Goal: Obtain resource: Obtain resource

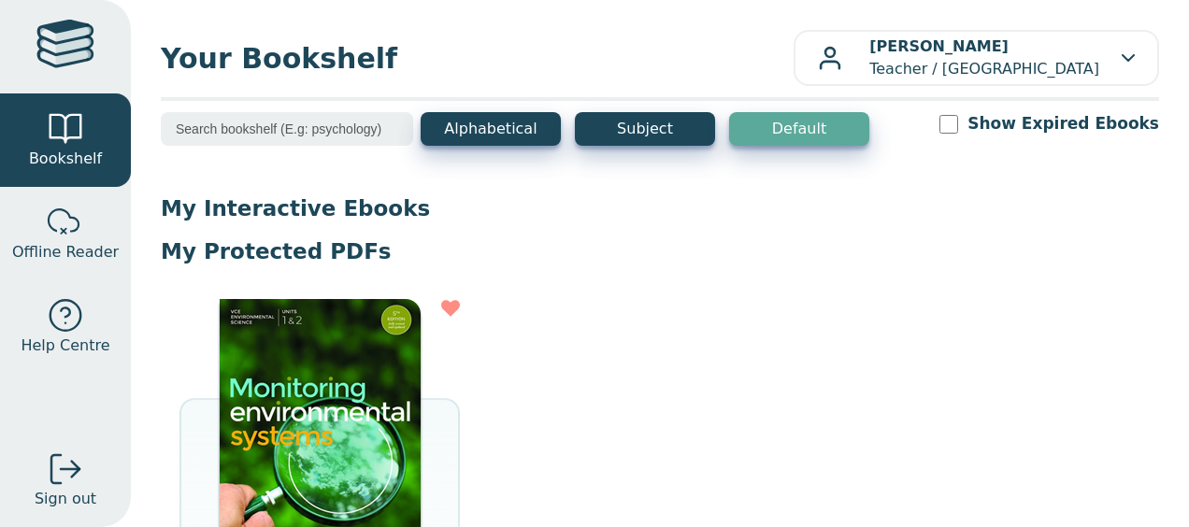
click at [283, 356] on img at bounding box center [320, 439] width 201 height 280
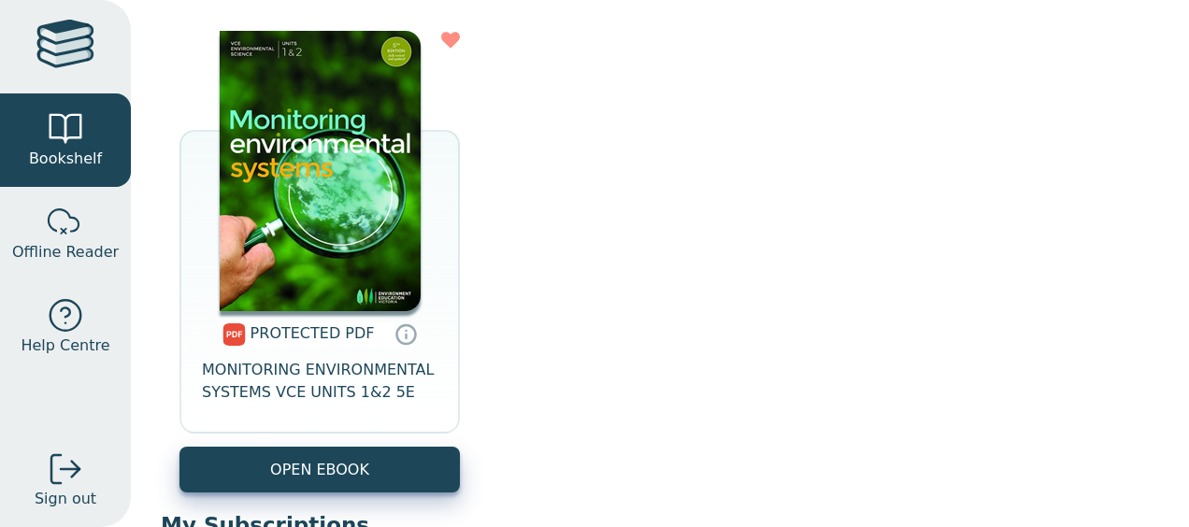
scroll to position [269, 0]
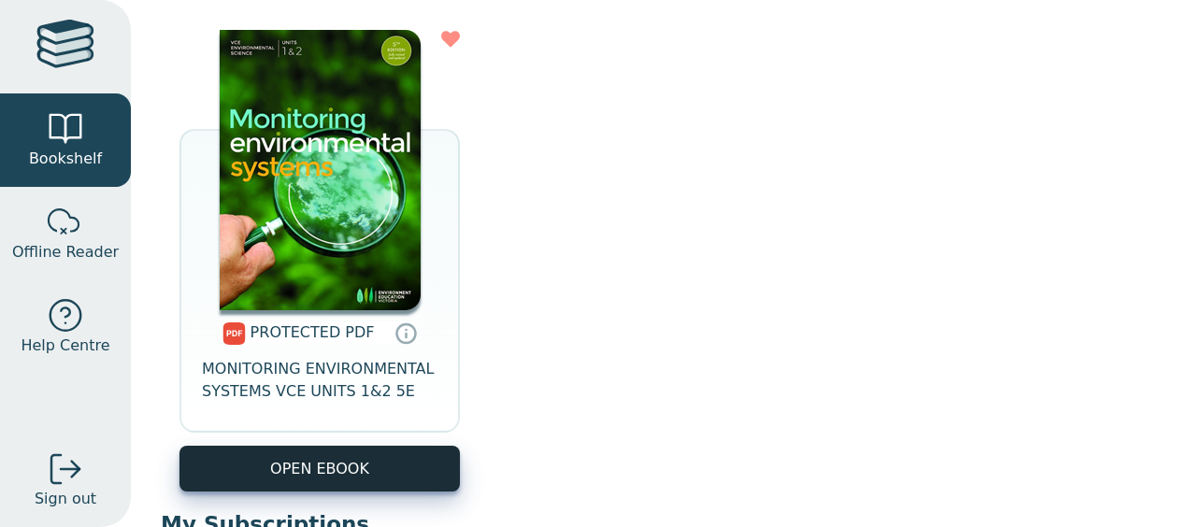
click at [322, 473] on link "OPEN EBOOK" at bounding box center [319, 469] width 280 height 46
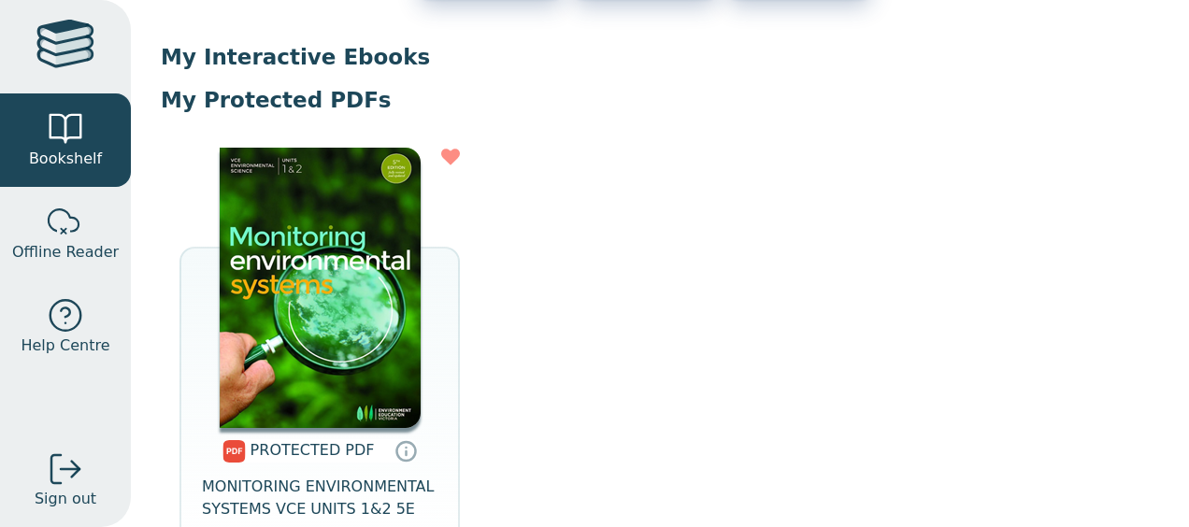
scroll to position [280, 0]
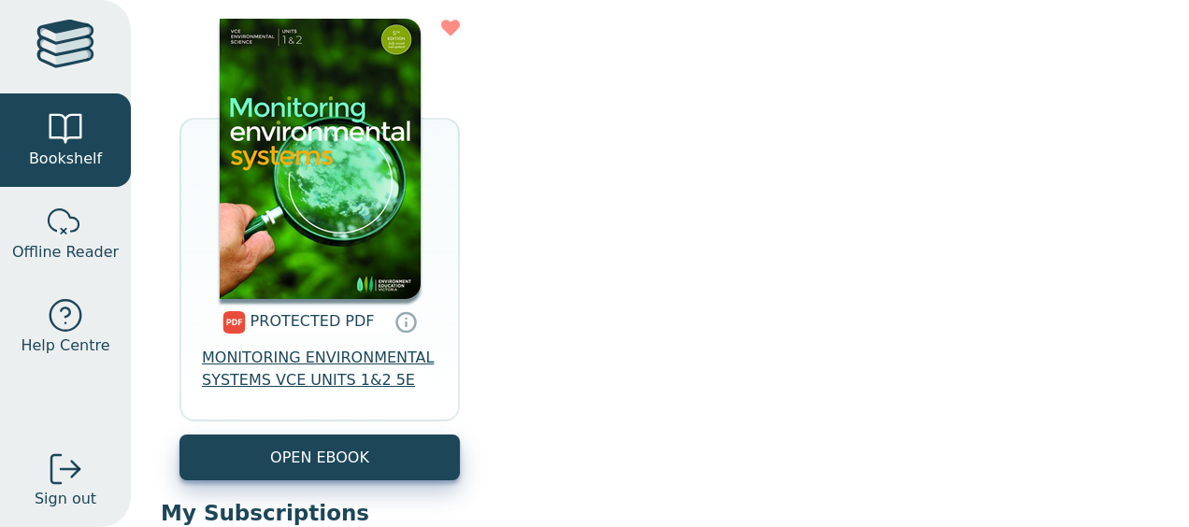
click at [329, 378] on span "MONITORING ENVIRONMENTAL SYSTEMS VCE UNITS 1&2 5E" at bounding box center [320, 369] width 236 height 45
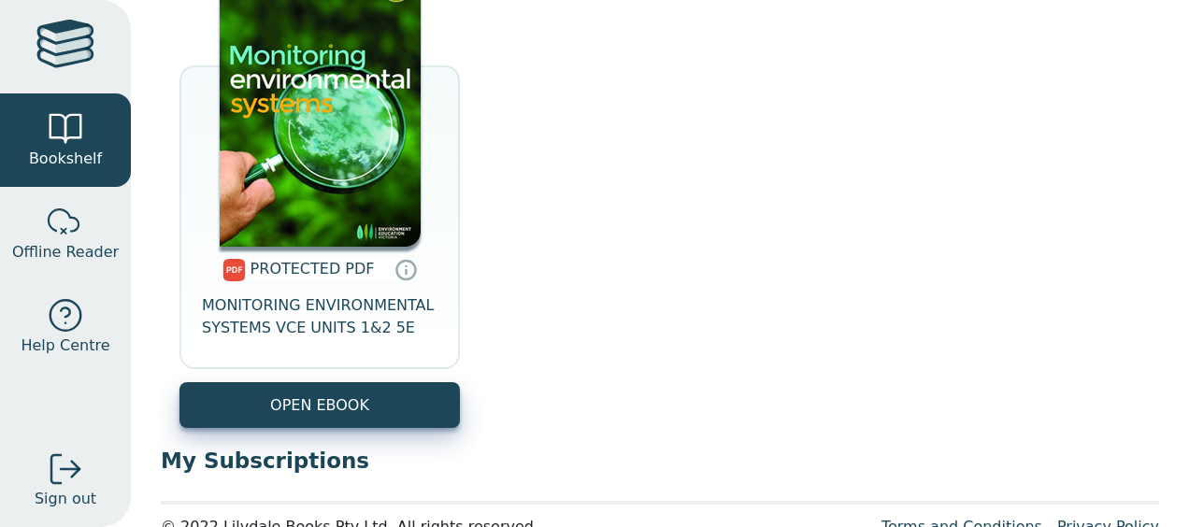
scroll to position [374, 0]
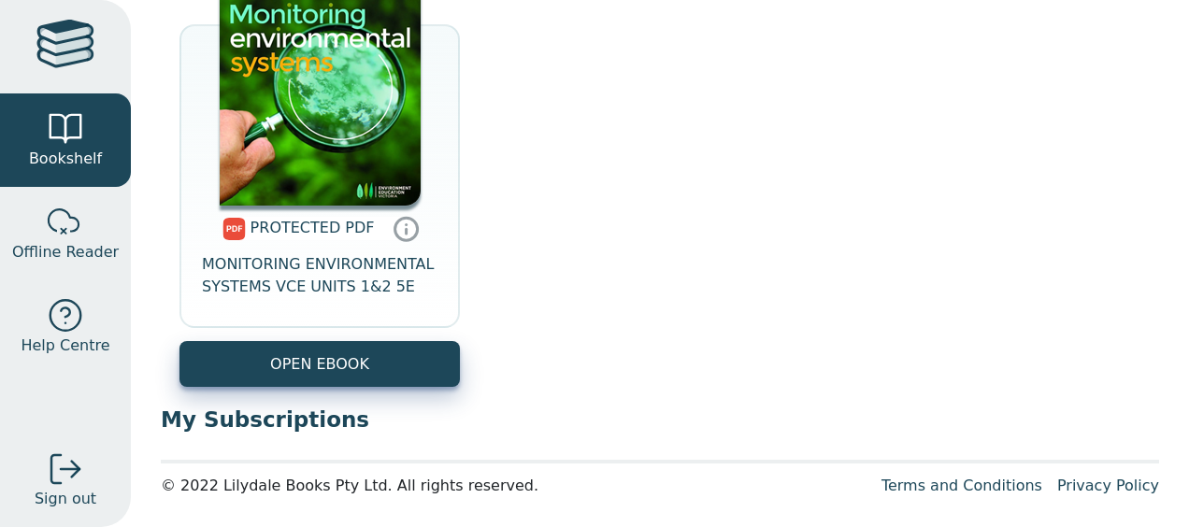
click at [403, 227] on icon at bounding box center [407, 228] width 28 height 27
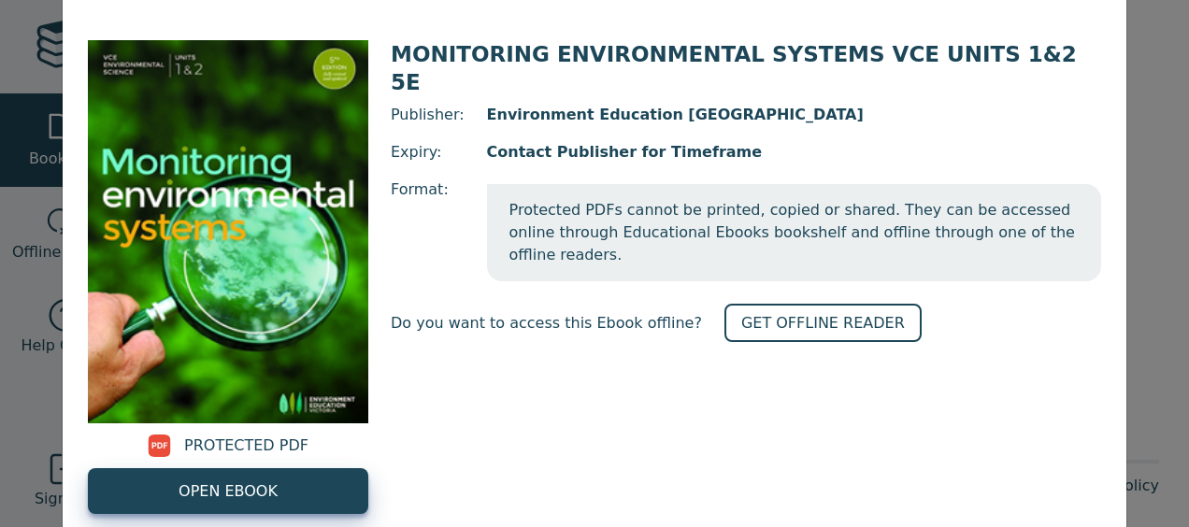
scroll to position [92, 0]
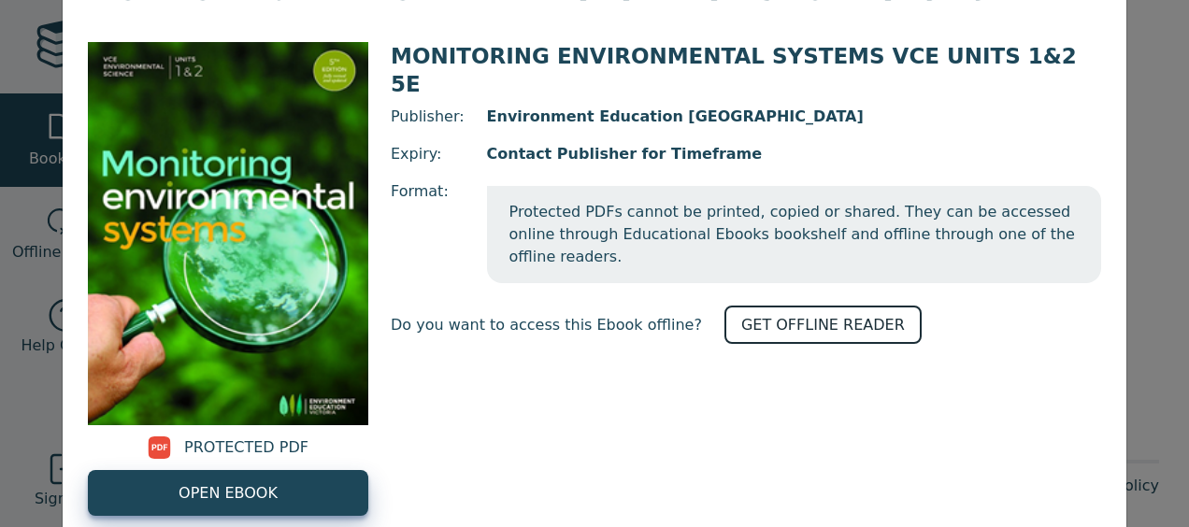
click at [817, 306] on link "GET OFFLINE READER" at bounding box center [822, 325] width 197 height 38
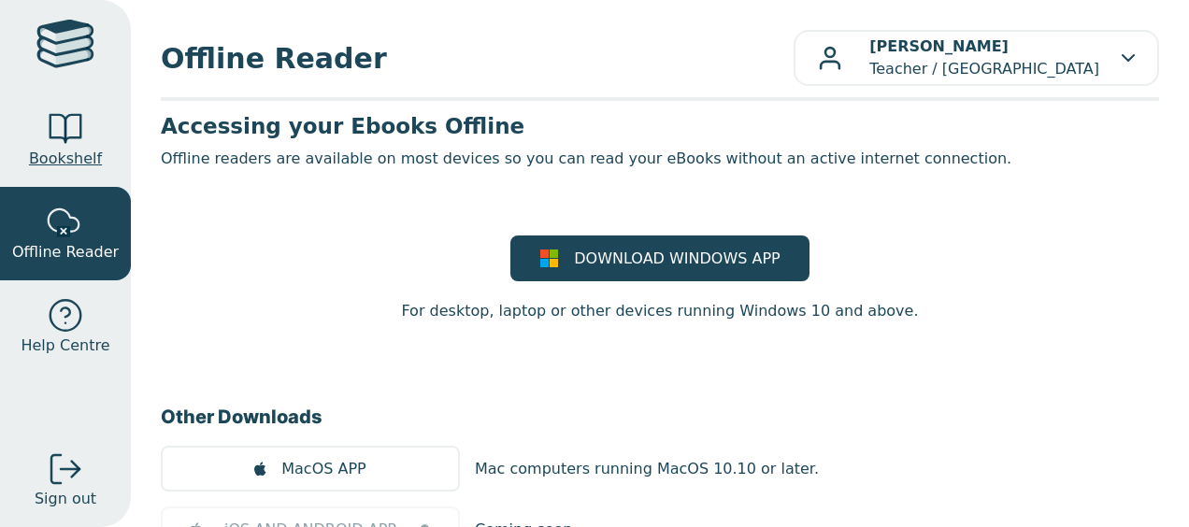
click at [68, 138] on div at bounding box center [65, 128] width 37 height 37
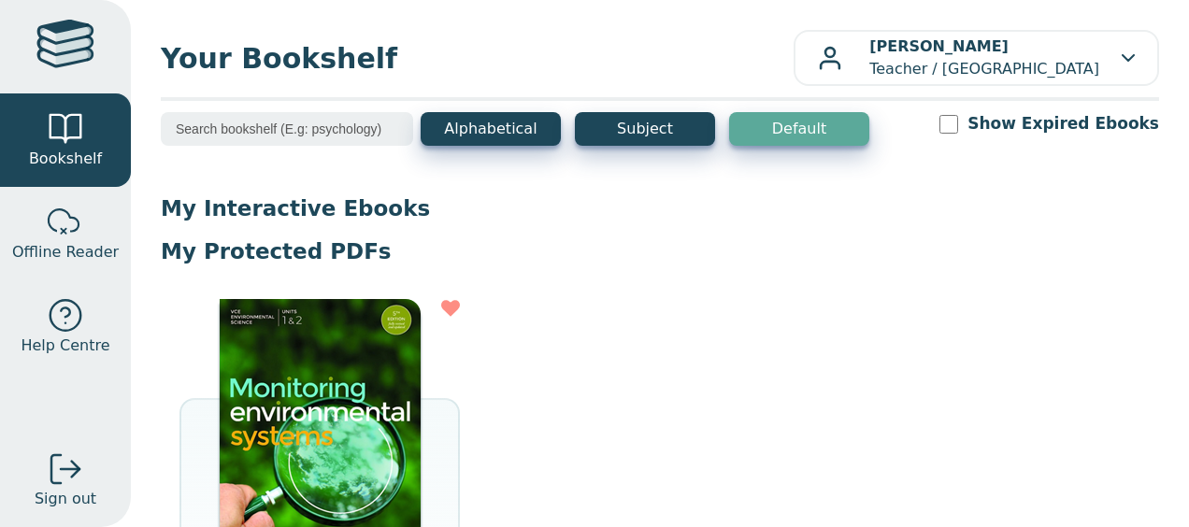
drag, startPoint x: 404, startPoint y: 338, endPoint x: 368, endPoint y: 413, distance: 82.8
click at [368, 413] on img at bounding box center [320, 439] width 201 height 280
click at [351, 368] on img at bounding box center [320, 439] width 201 height 280
click at [336, 365] on img at bounding box center [320, 439] width 201 height 280
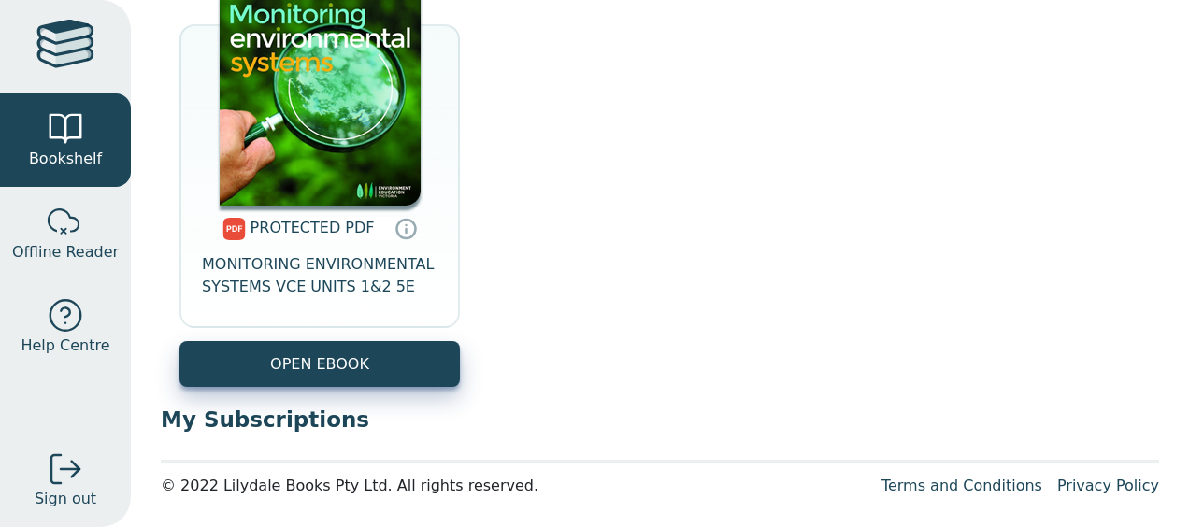
scroll to position [187, 0]
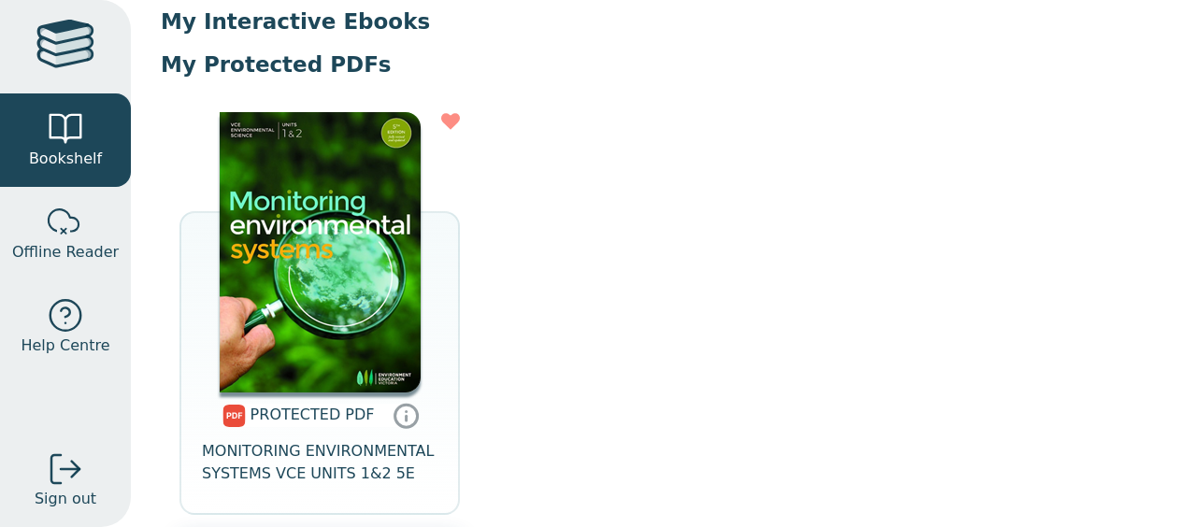
click at [407, 411] on icon at bounding box center [407, 411] width 0 height 0
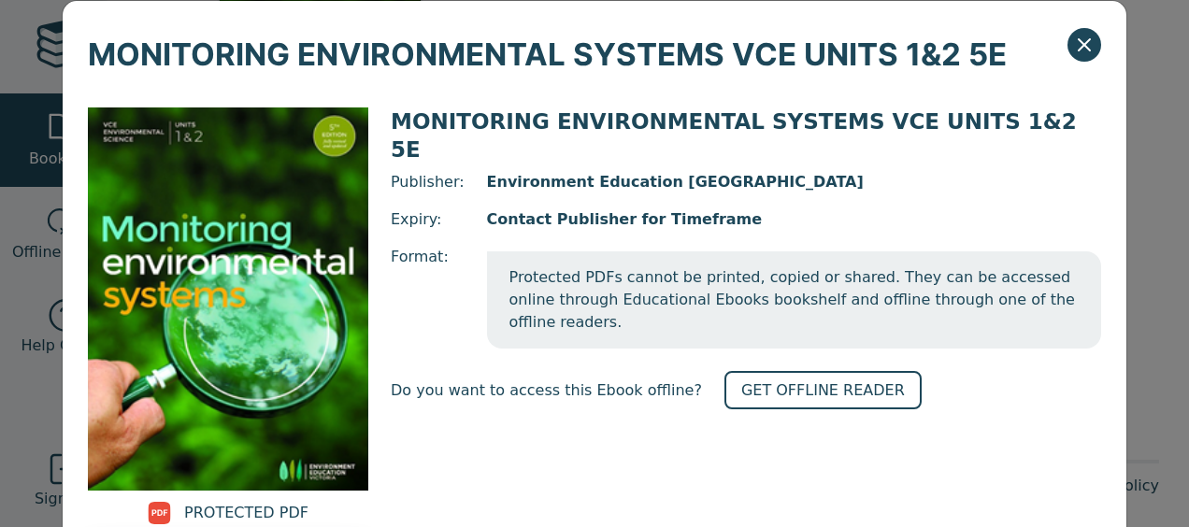
scroll to position [0, 0]
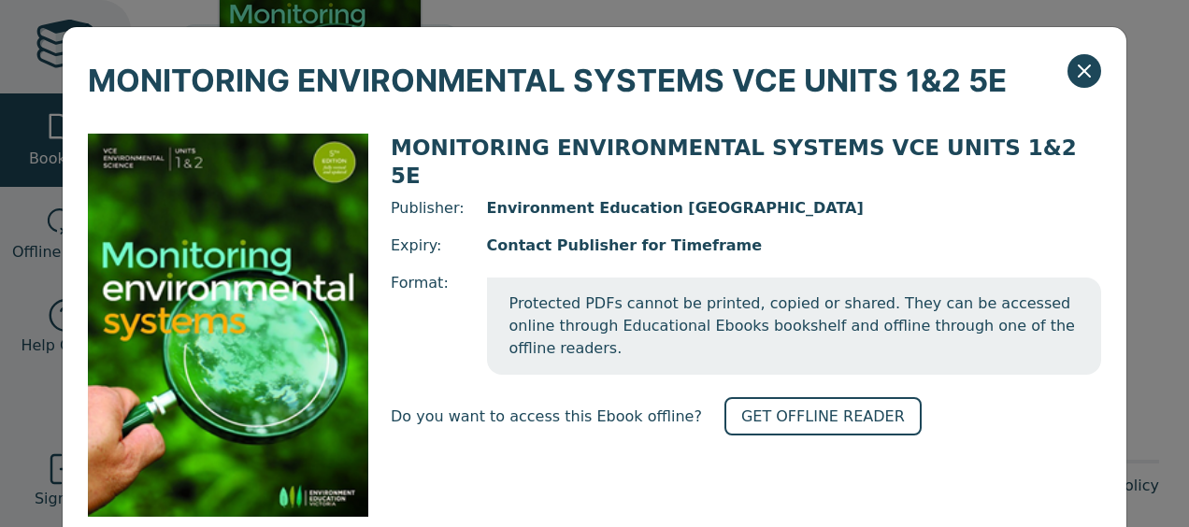
click at [1066, 53] on div "MONITORING ENVIRONMENTAL SYSTEMS VCE UNITS 1&2 5E" at bounding box center [595, 67] width 1064 height 81
click at [1085, 85] on button "Close" at bounding box center [1085, 71] width 34 height 34
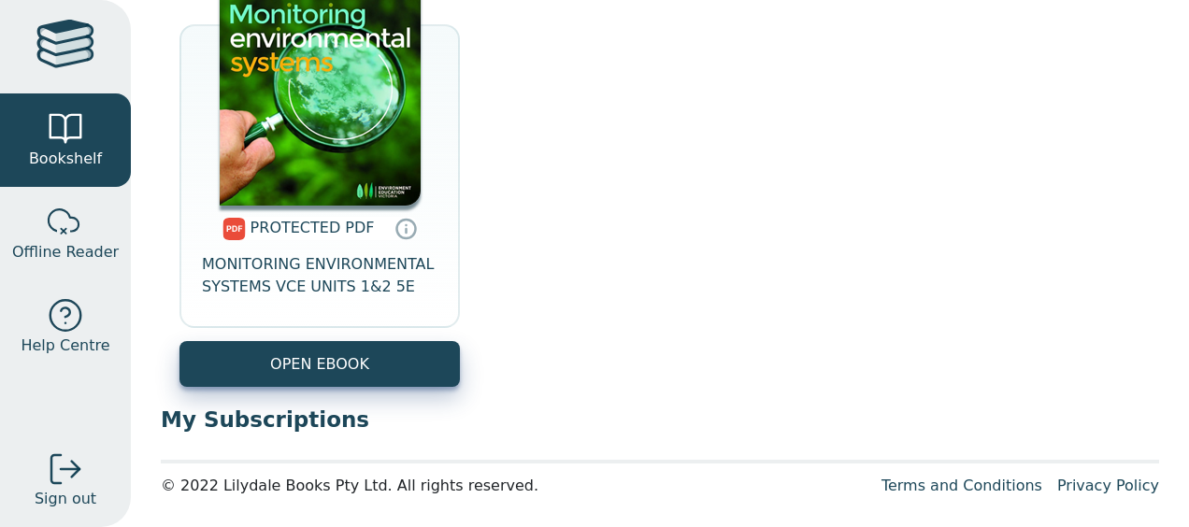
click at [350, 153] on img at bounding box center [320, 65] width 201 height 280
